Goal: Check status: Check status

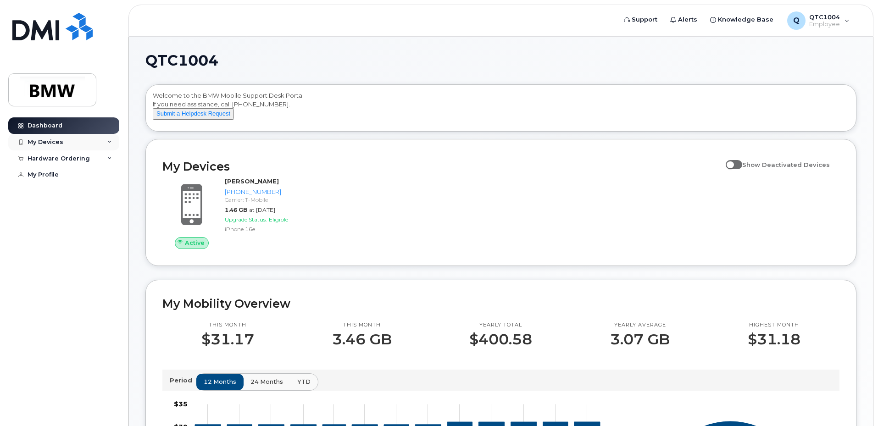
click at [59, 144] on div "My Devices" at bounding box center [46, 142] width 36 height 7
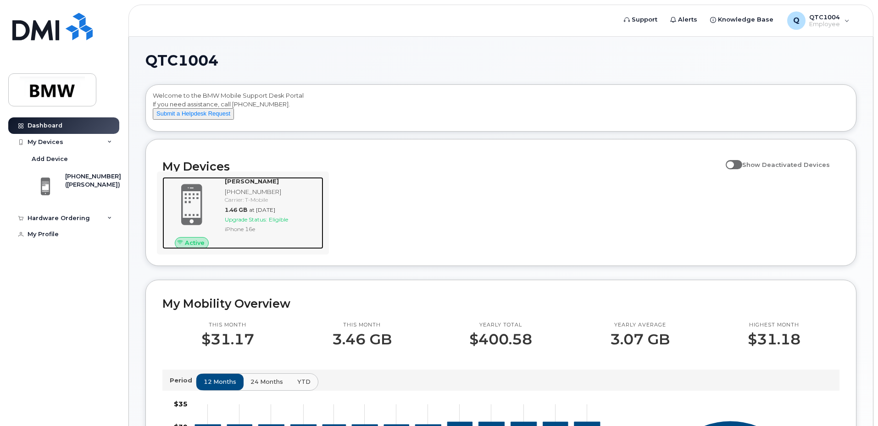
click at [312, 224] on div "Upgrade Status: Eligible" at bounding box center [272, 220] width 95 height 8
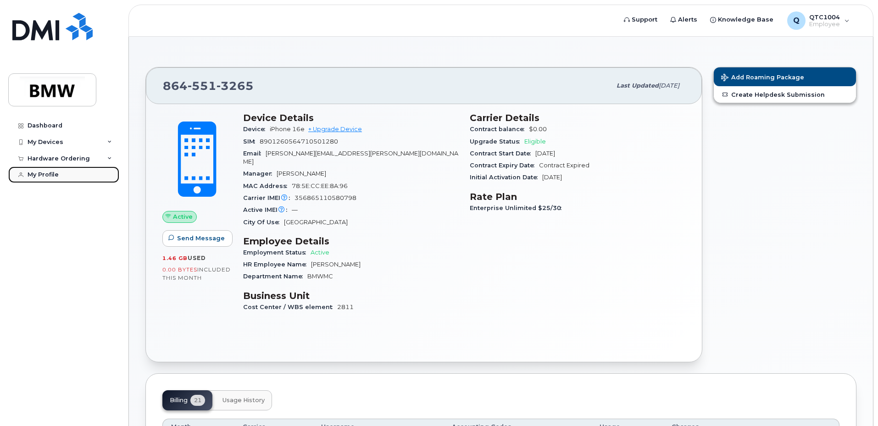
click at [55, 173] on div "My Profile" at bounding box center [43, 174] width 31 height 7
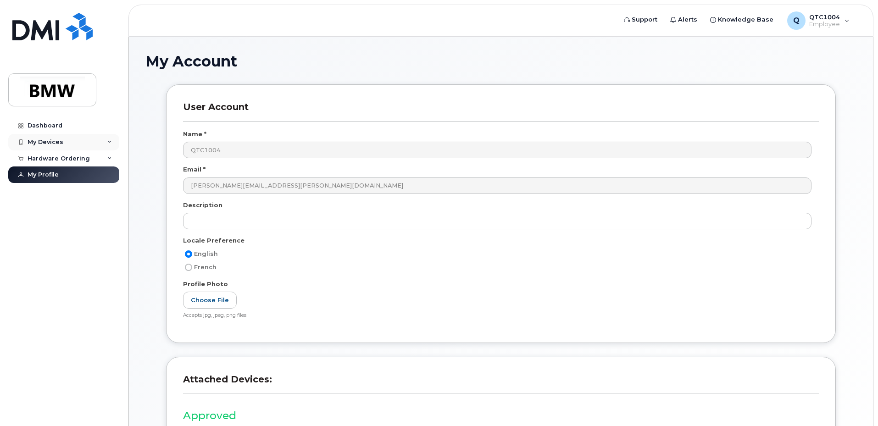
click at [61, 144] on div "My Devices" at bounding box center [46, 142] width 36 height 7
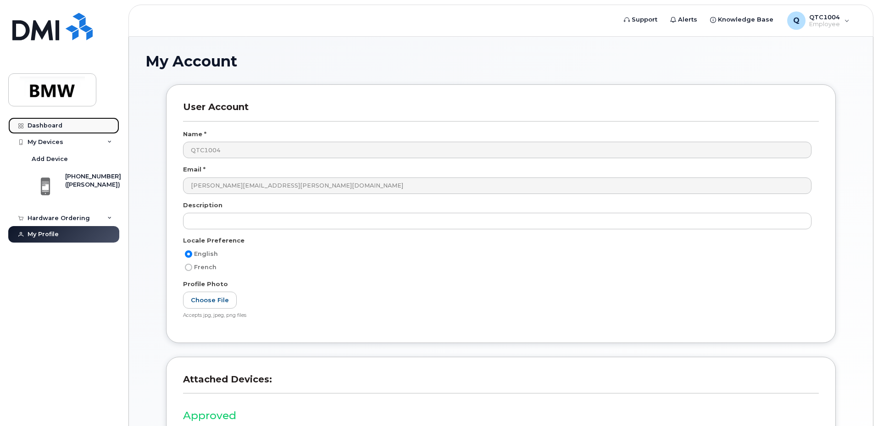
click at [62, 126] on link "Dashboard" at bounding box center [63, 125] width 111 height 17
click at [66, 123] on link "Dashboard" at bounding box center [63, 125] width 111 height 17
click at [47, 123] on div "Dashboard" at bounding box center [45, 125] width 35 height 7
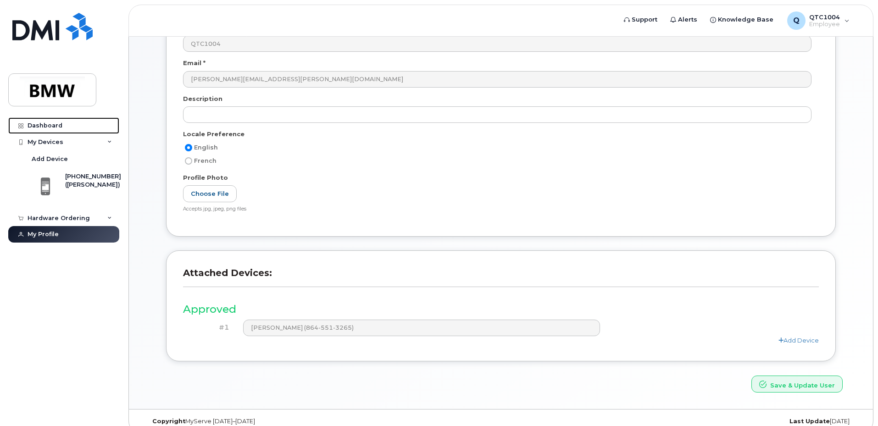
scroll to position [119, 0]
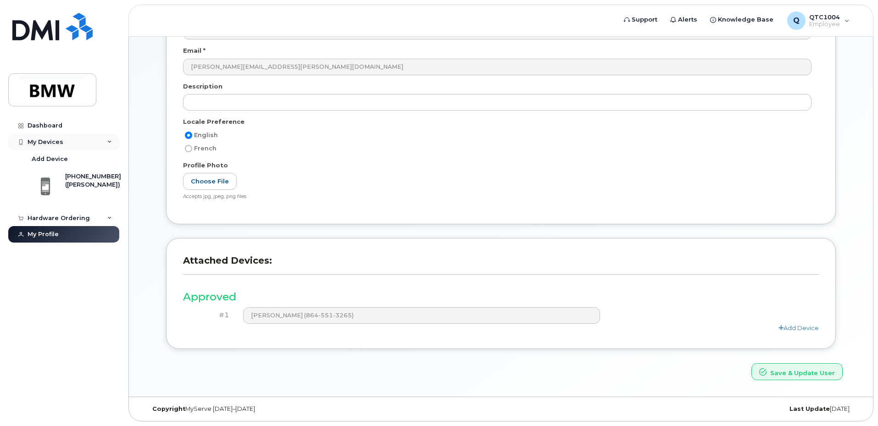
click at [50, 142] on div "My Devices" at bounding box center [46, 142] width 36 height 7
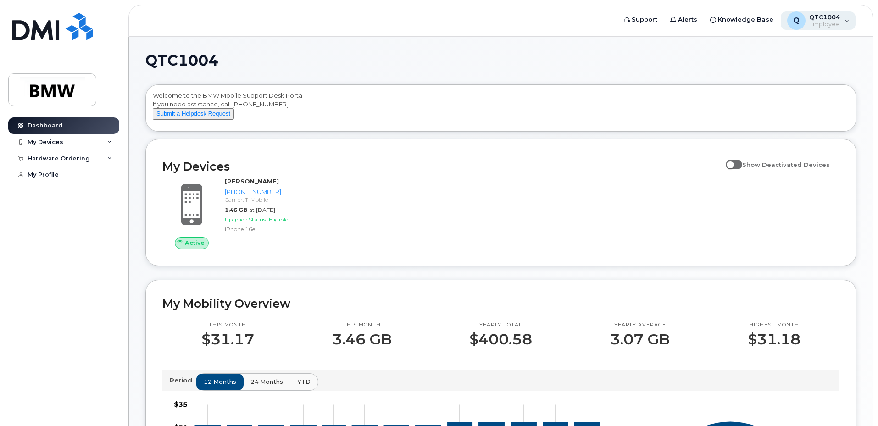
click at [837, 17] on span "QTC1004" at bounding box center [825, 16] width 31 height 7
click at [80, 126] on link "Dashboard" at bounding box center [63, 125] width 111 height 17
